Goal: Use online tool/utility

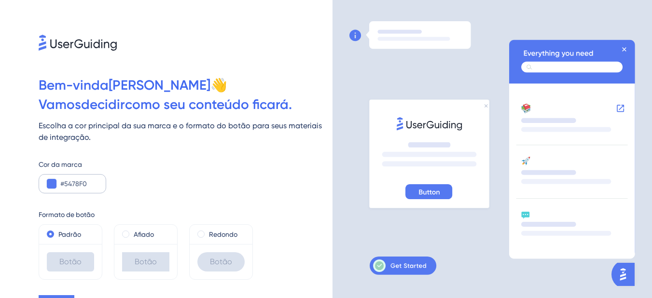
click at [56, 188] on div at bounding box center [52, 184] width 10 height 10
click at [55, 185] on button at bounding box center [52, 184] width 10 height 10
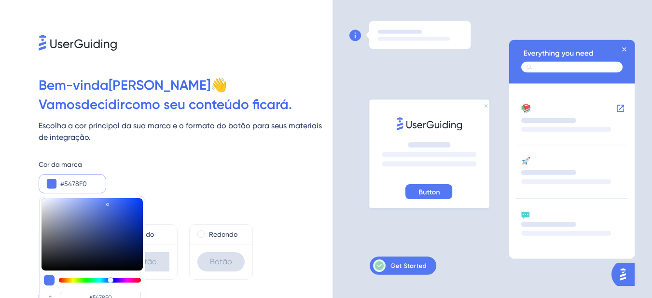
type input "#121213"
click at [46, 265] on div at bounding box center [91, 234] width 101 height 72
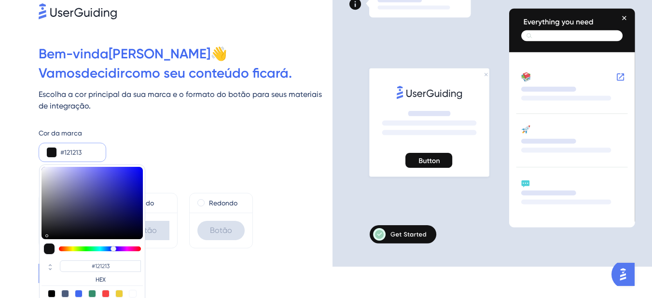
scroll to position [48, 0]
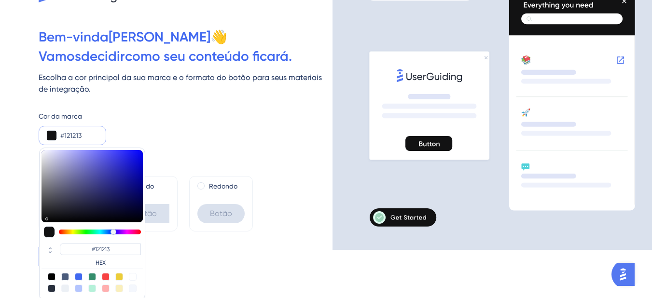
type input "#131312"
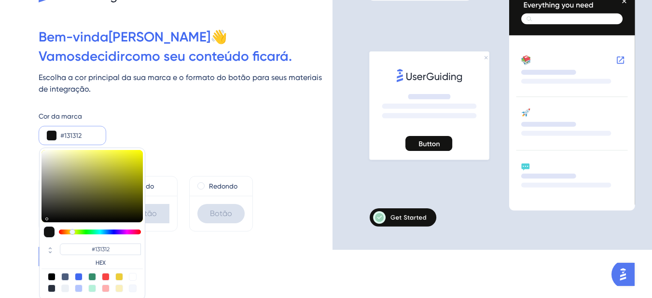
click at [67, 233] on div at bounding box center [100, 232] width 82 height 5
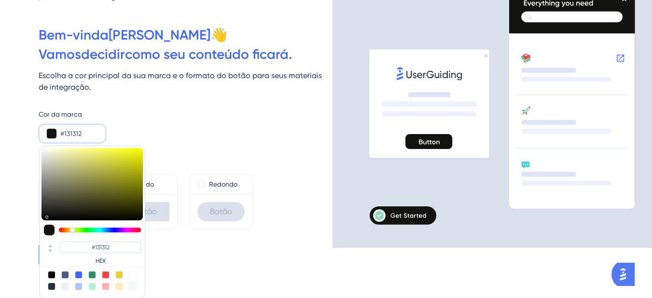
scroll to position [51, 0]
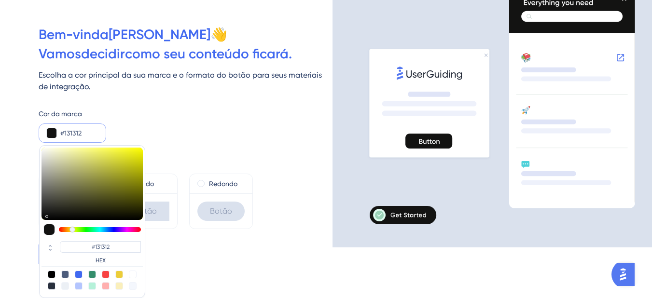
click at [121, 275] on div at bounding box center [119, 275] width 8 height 8
type input "#eccd39"
type input "#ECCD39"
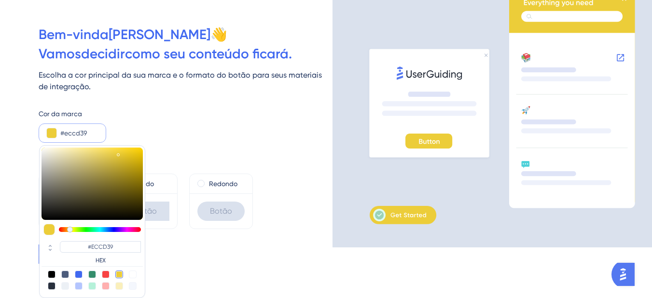
click at [52, 276] on div at bounding box center [52, 275] width 8 height 8
type input "#000000"
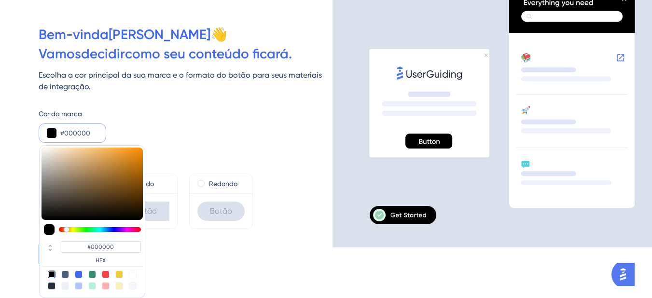
click at [119, 273] on div at bounding box center [119, 275] width 8 height 8
type input "#eccd39"
type input "#ECCD39"
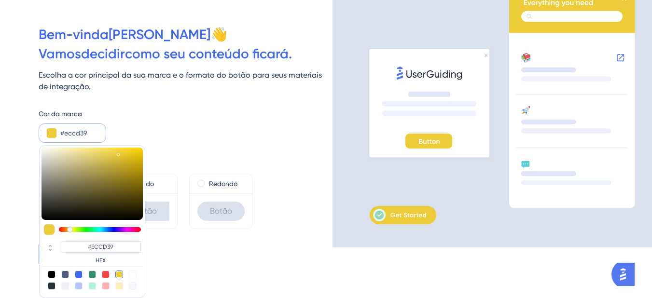
type input "#141410"
click at [66, 214] on div at bounding box center [91, 184] width 101 height 72
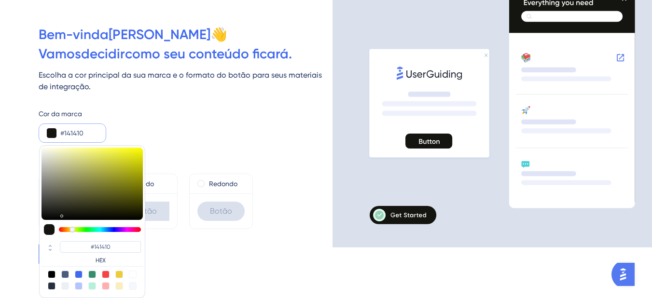
click at [121, 276] on div at bounding box center [119, 275] width 8 height 8
type input "#eccd39"
type input "#ECCD39"
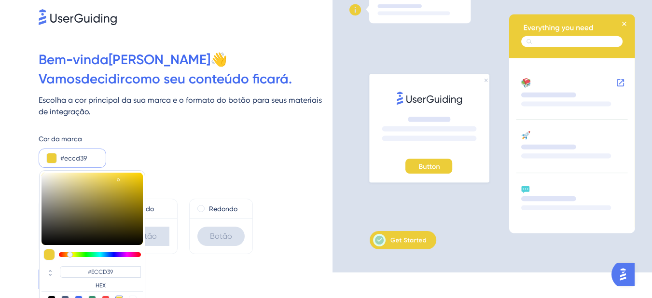
scroll to position [48, 0]
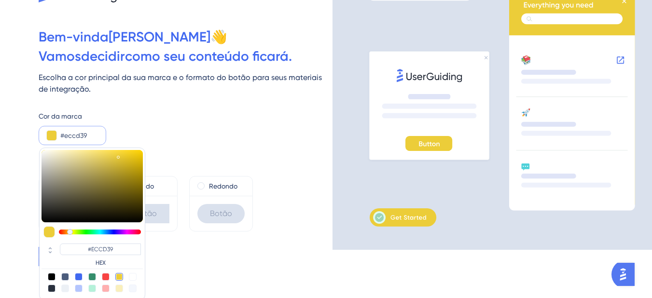
click at [51, 278] on div at bounding box center [52, 277] width 8 height 8
type input "#000000"
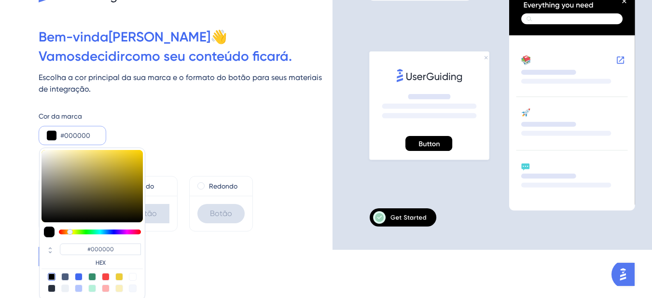
click at [66, 232] on div at bounding box center [100, 232] width 82 height 5
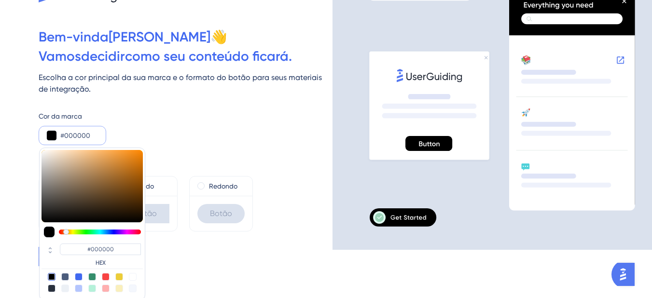
click at [68, 232] on div at bounding box center [66, 232] width 6 height 6
click at [68, 232] on div at bounding box center [68, 232] width 6 height 6
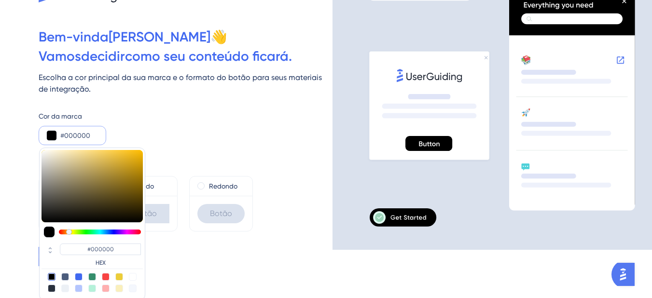
click at [69, 232] on div at bounding box center [69, 232] width 6 height 6
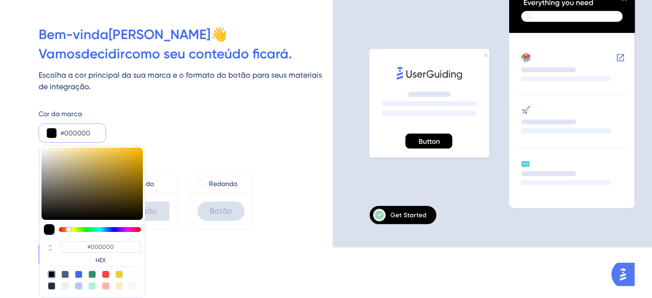
click at [276, 166] on div "Formato de botão" at bounding box center [186, 164] width 294 height 12
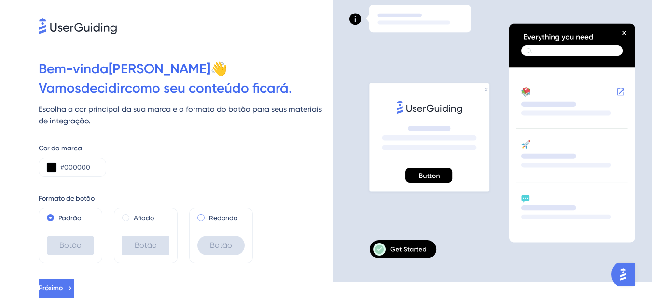
click at [222, 218] on font "Redondo" at bounding box center [223, 218] width 28 height 8
click at [71, 287] on icon at bounding box center [70, 288] width 3 height 5
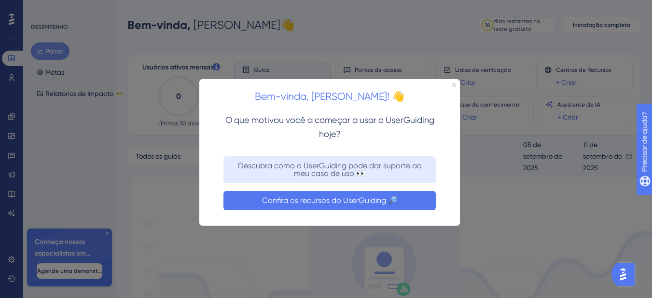
click at [314, 202] on font "Confira os recursos do UserGuiding 🔎" at bounding box center [330, 200] width 136 height 9
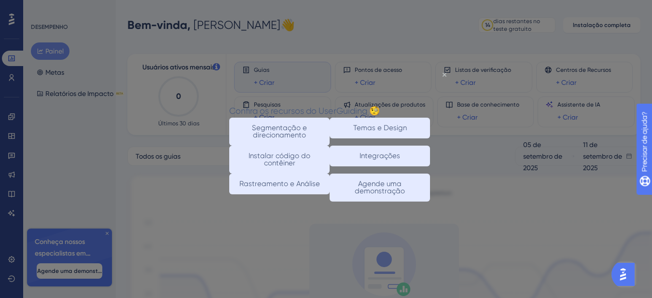
click at [446, 76] on icon "Fechar visualização" at bounding box center [444, 74] width 4 height 4
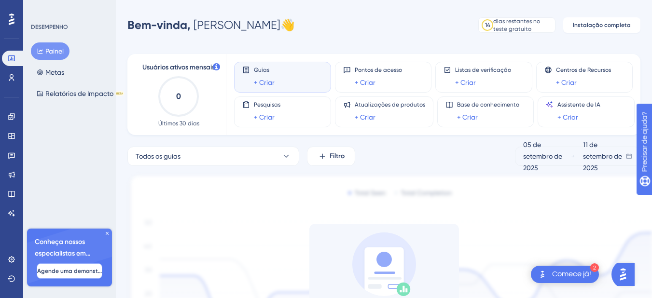
click at [61, 274] on font "Agende uma demonstração" at bounding box center [75, 271] width 77 height 7
